Goal: Task Accomplishment & Management: Complete application form

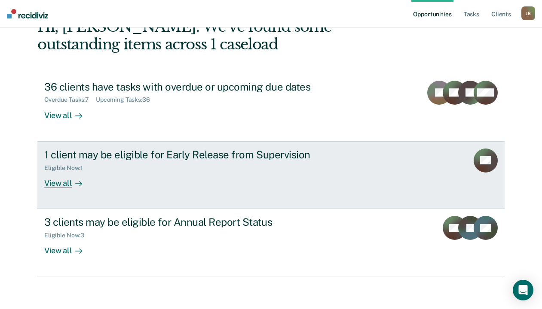
scroll to position [56, 0]
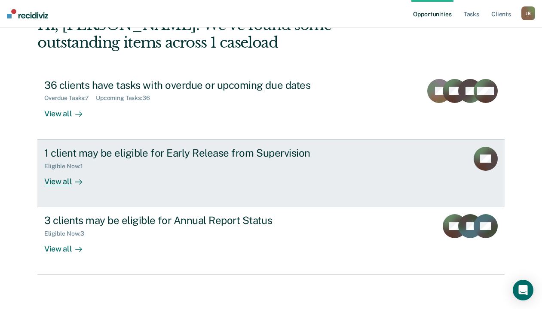
click at [66, 179] on div "View all" at bounding box center [68, 178] width 48 height 17
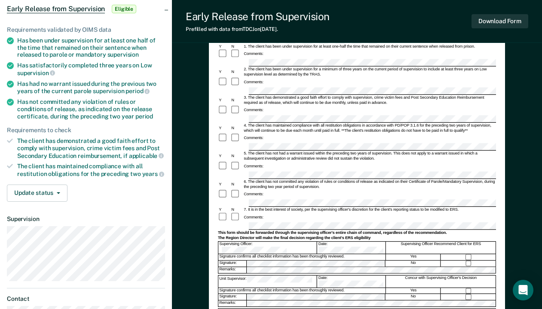
scroll to position [86, 0]
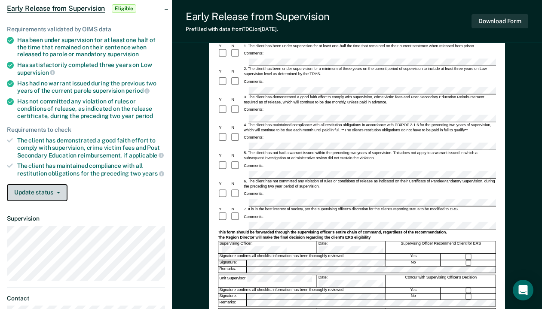
click at [60, 192] on button "Update status" at bounding box center [37, 192] width 61 height 17
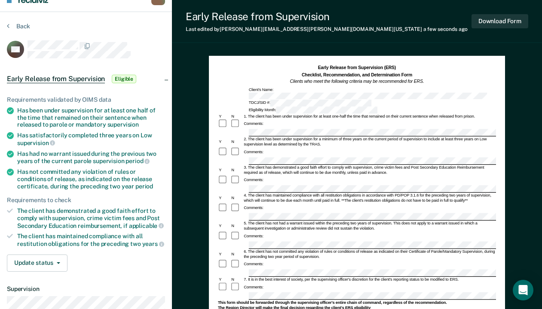
scroll to position [0, 0]
